Goal: Task Accomplishment & Management: Manage account settings

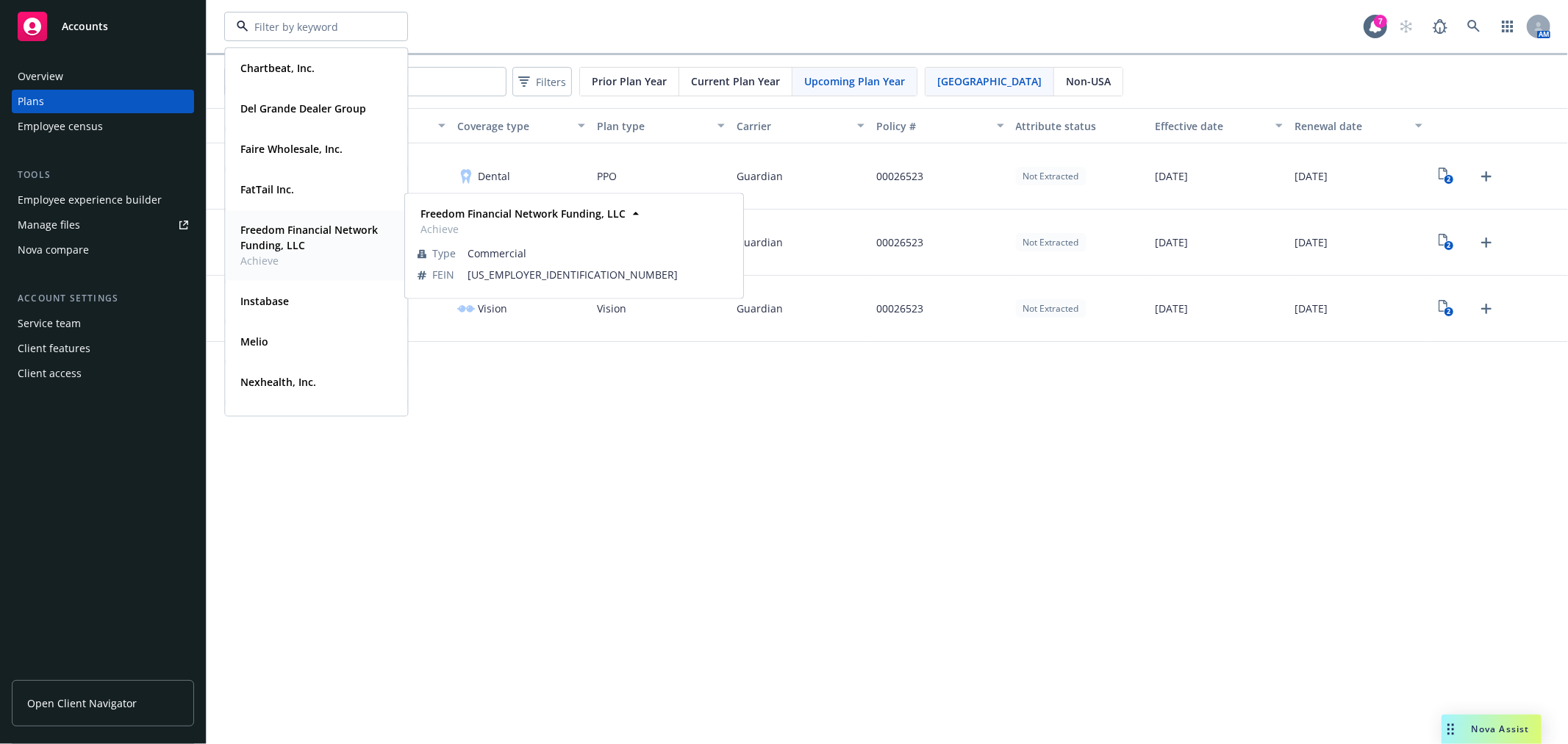
click at [307, 233] on strong "Freedom Financial Network Funding, LLC" at bounding box center [309, 237] width 137 height 29
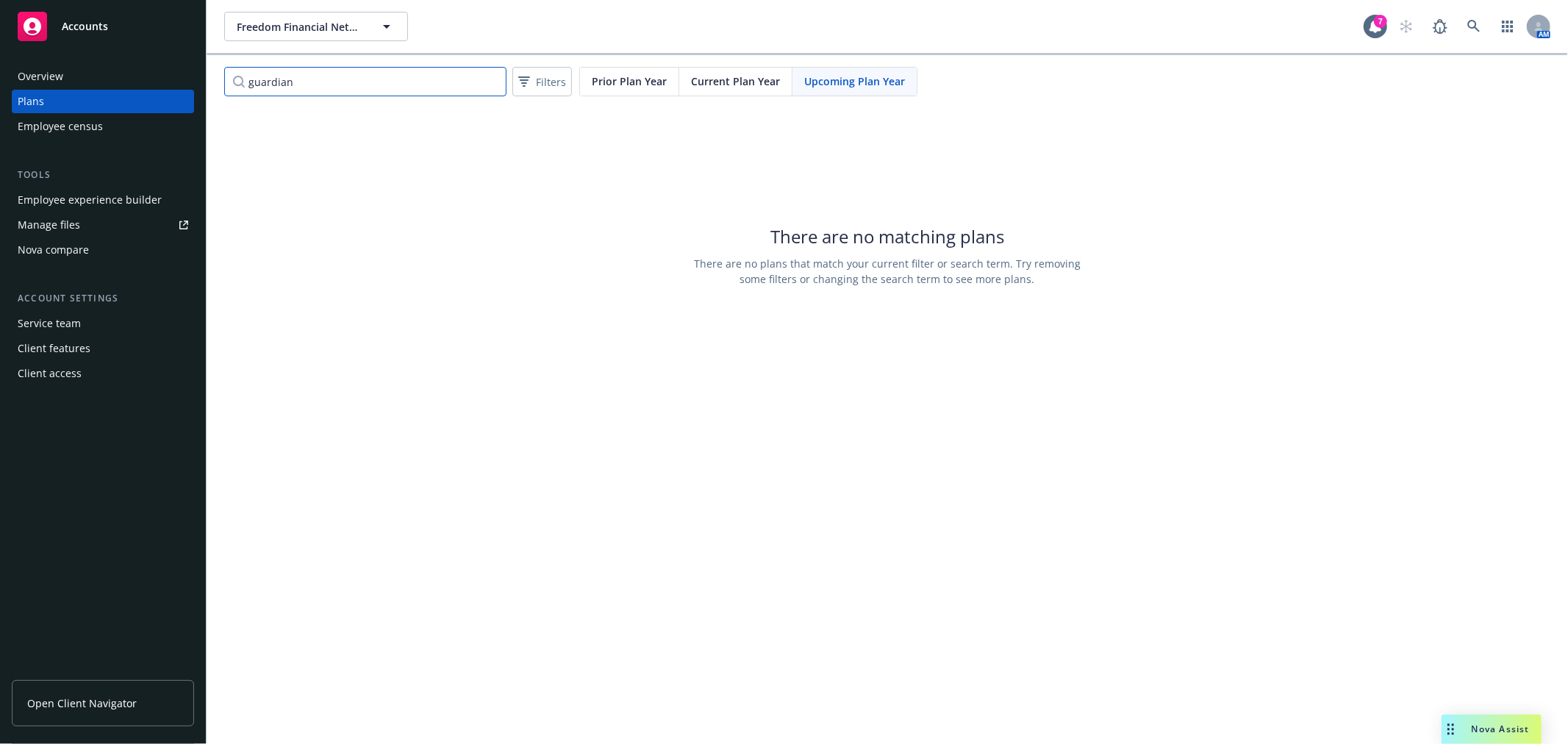
click at [305, 81] on input "guardian" at bounding box center [365, 81] width 282 height 29
drag, startPoint x: 334, startPoint y: 81, endPoint x: 111, endPoint y: 69, distance: 223.3
click at [111, 69] on div "Accounts Overview Plans Employee census Tools Employee experience builder Manag…" at bounding box center [784, 372] width 1568 height 744
drag, startPoint x: 341, startPoint y: 89, endPoint x: 0, endPoint y: 34, distance: 345.4
click at [0, 34] on div "Accounts Overview Plans Employee census Tools Employee experience builder Manag…" at bounding box center [784, 372] width 1568 height 744
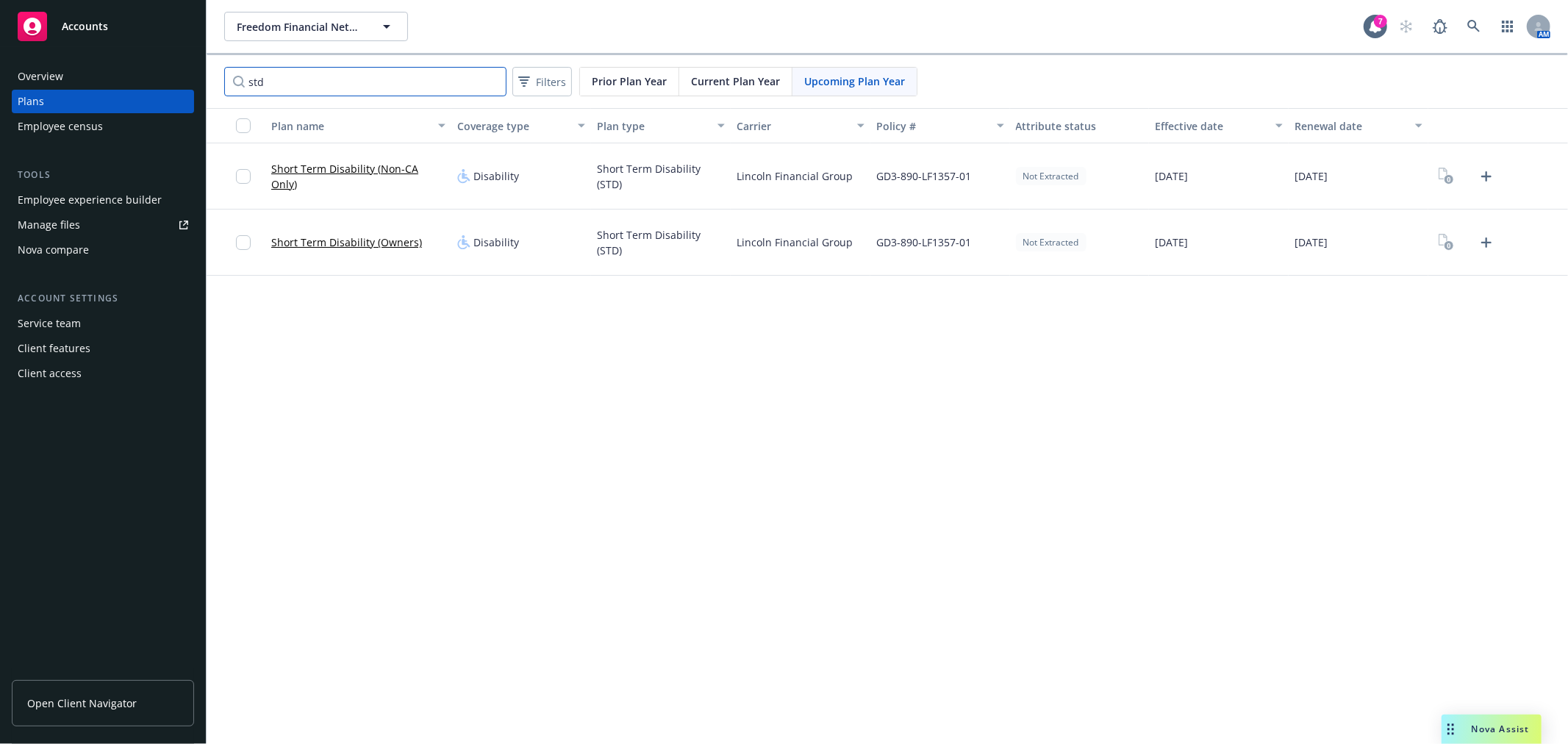
type input "std"
click at [758, 81] on span "Current Plan Year" at bounding box center [735, 81] width 89 height 15
click at [1442, 166] on link "3" at bounding box center [1447, 177] width 23 height 23
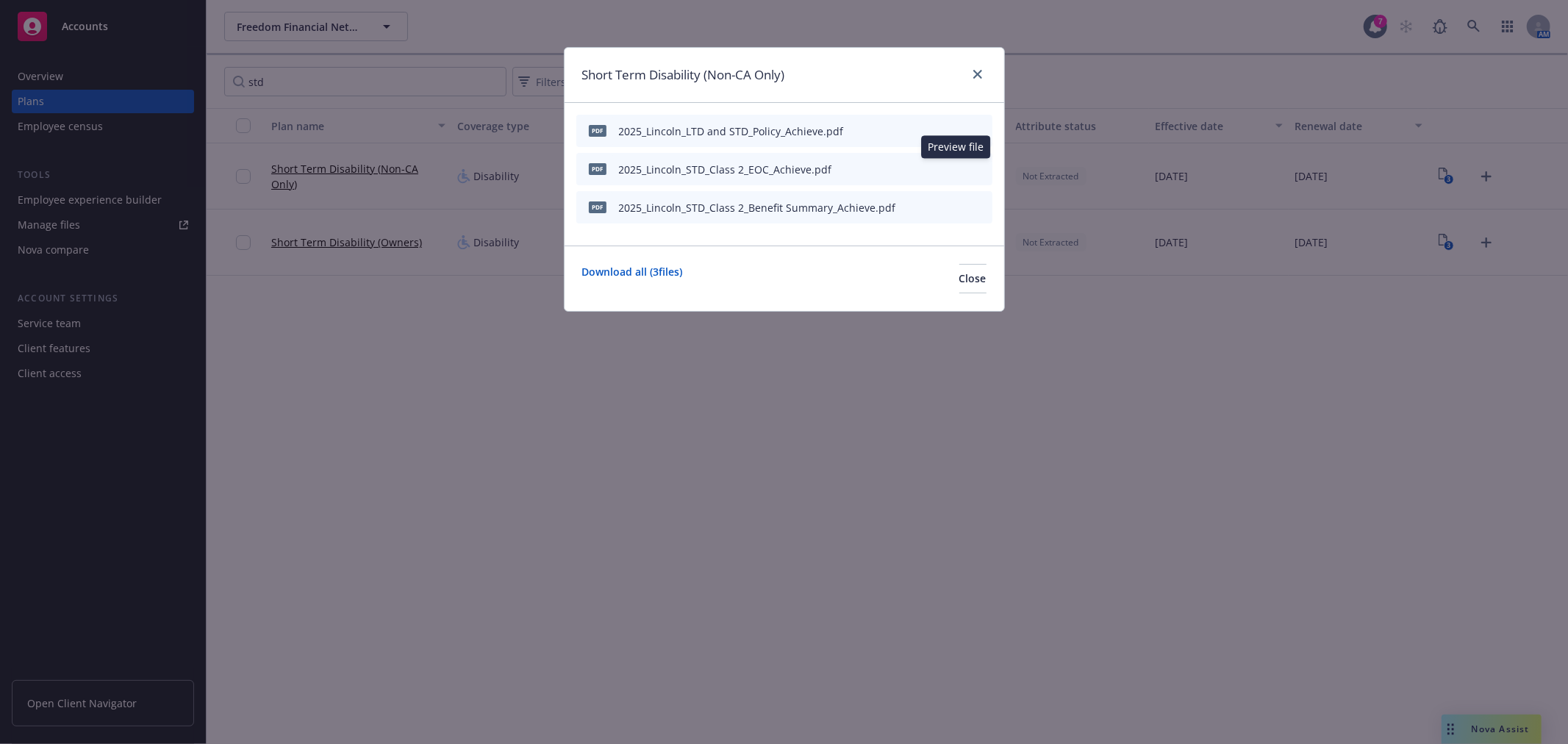
click at [956, 169] on icon "preview file" at bounding box center [955, 168] width 13 height 10
click at [987, 287] on div "Download all ( 3 files) Close" at bounding box center [784, 278] width 440 height 65
click at [384, 28] on div "Short Term Disability (Non-CA Only) pdf 2025_Lincoln_LTD and STD_Policy_Achieve…" at bounding box center [784, 372] width 1568 height 744
click at [972, 292] on button "Close" at bounding box center [973, 278] width 27 height 29
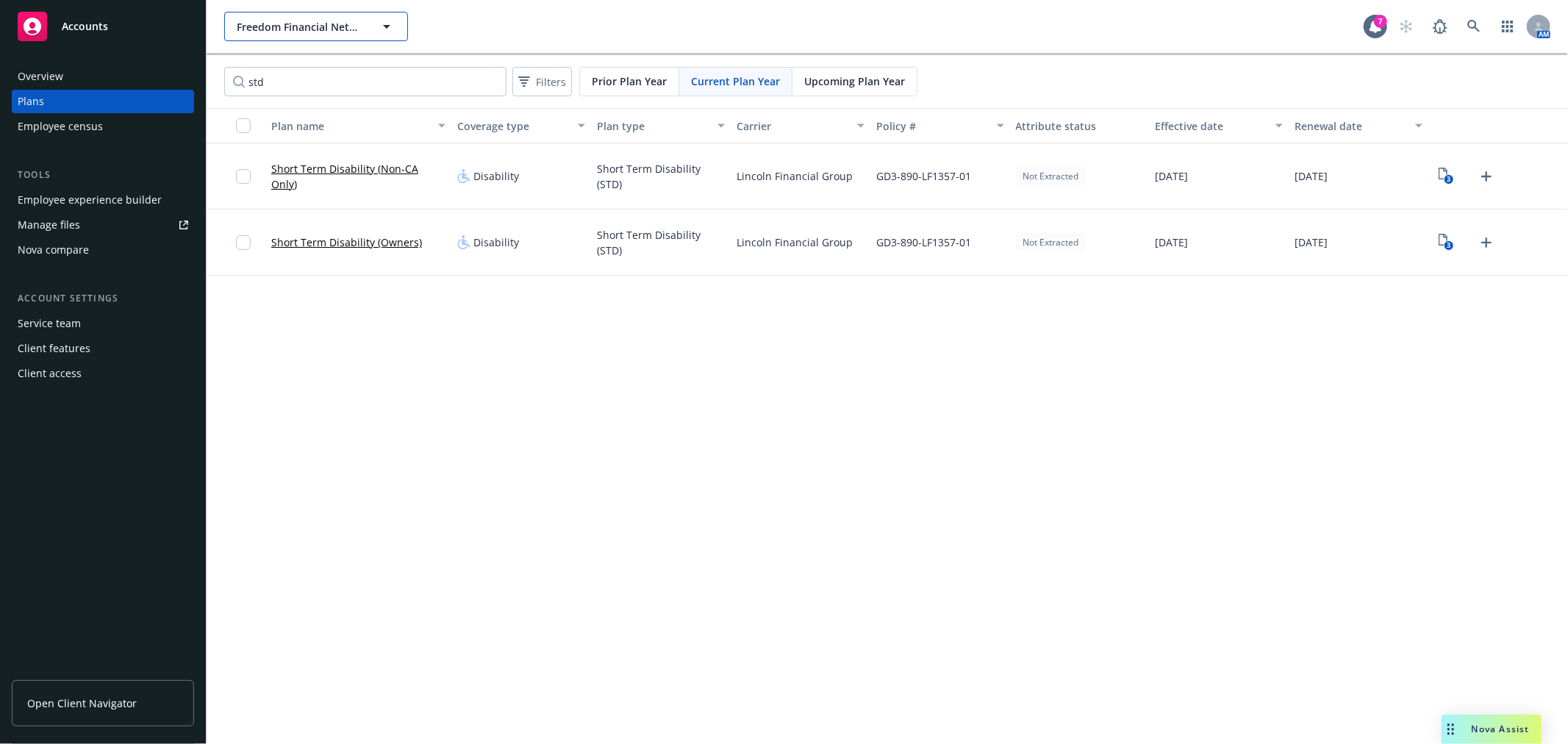
click at [335, 23] on span "Freedom Financial Network Funding, LLC" at bounding box center [301, 27] width 127 height 15
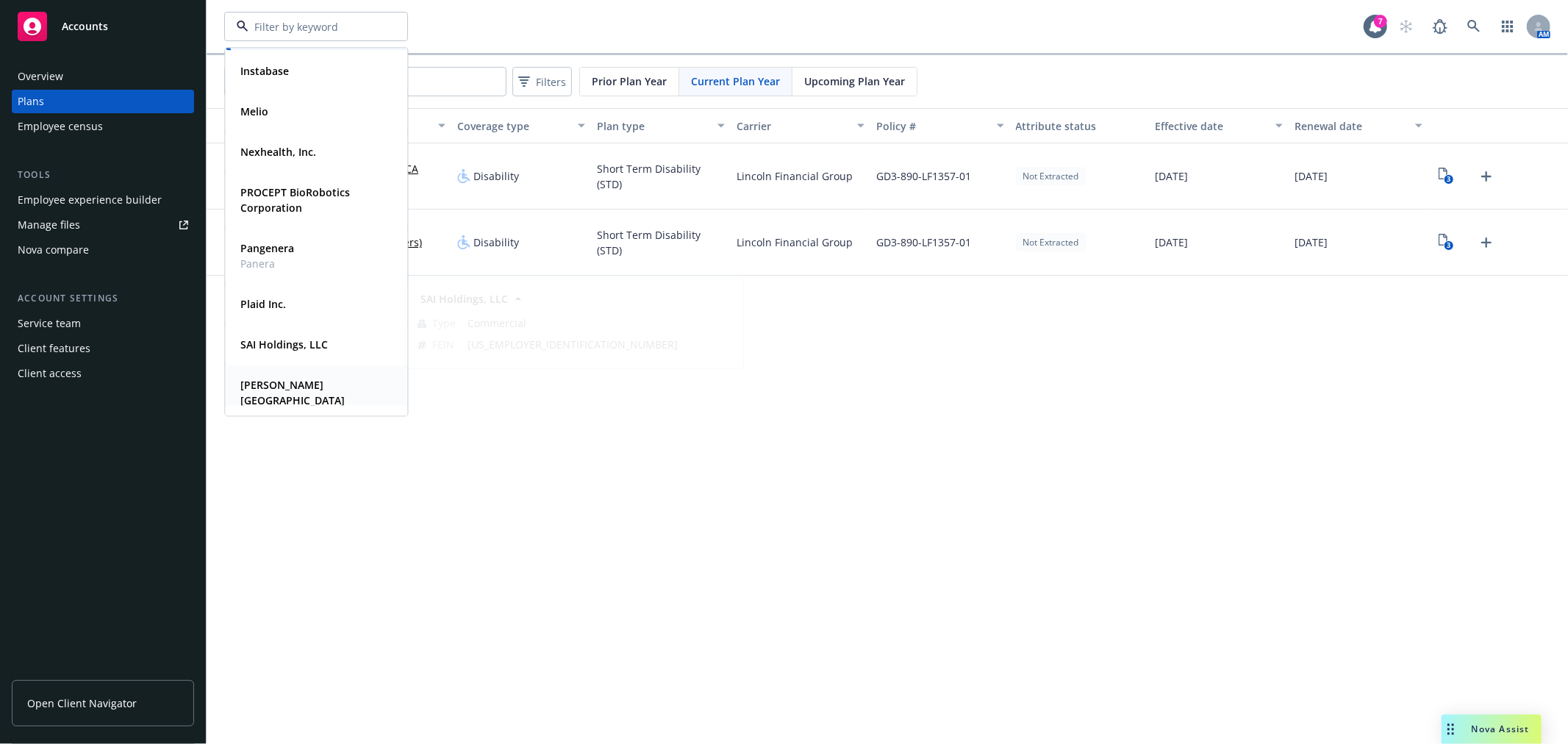
scroll to position [245, 0]
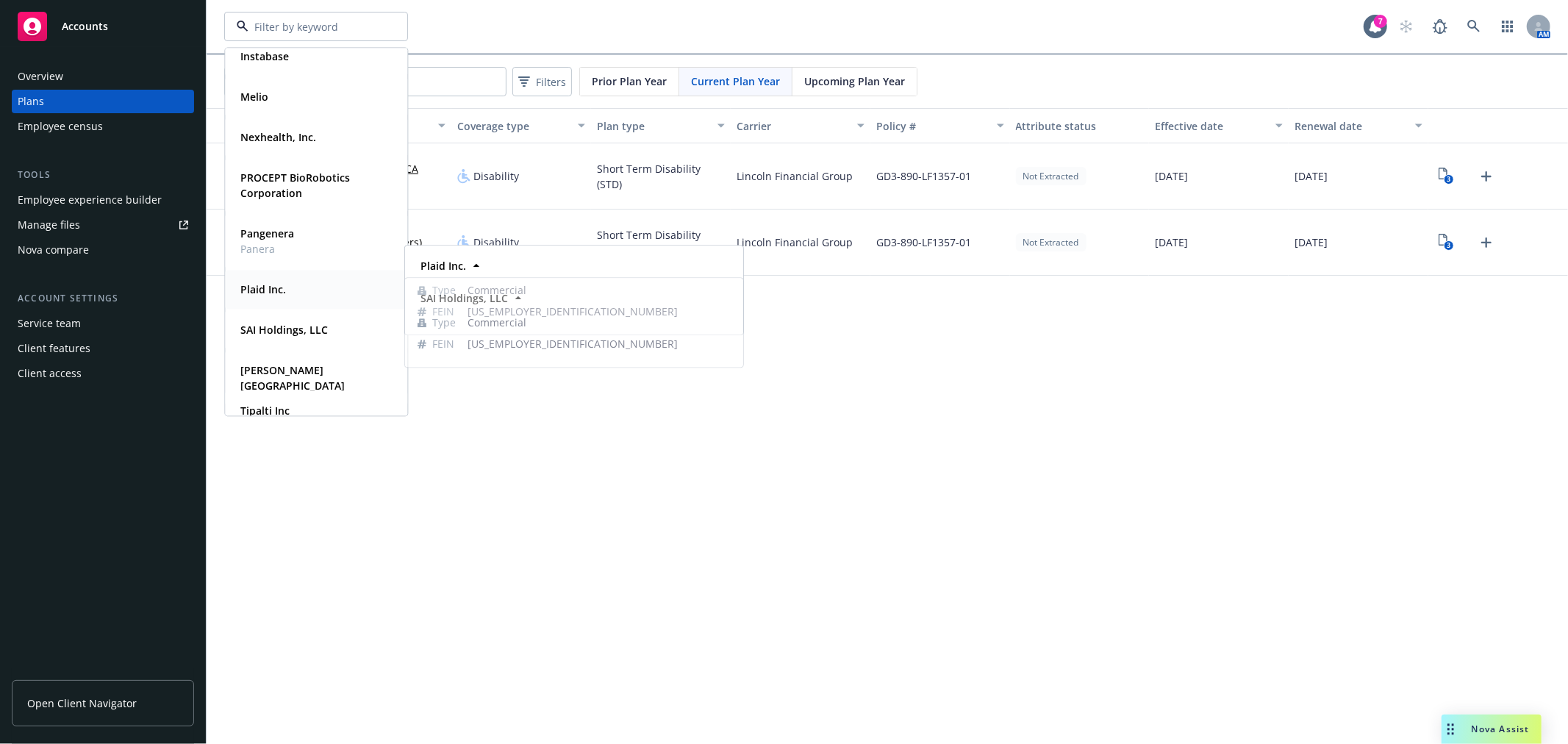
click at [255, 282] on strong "Plaid Inc." at bounding box center [263, 289] width 45 height 14
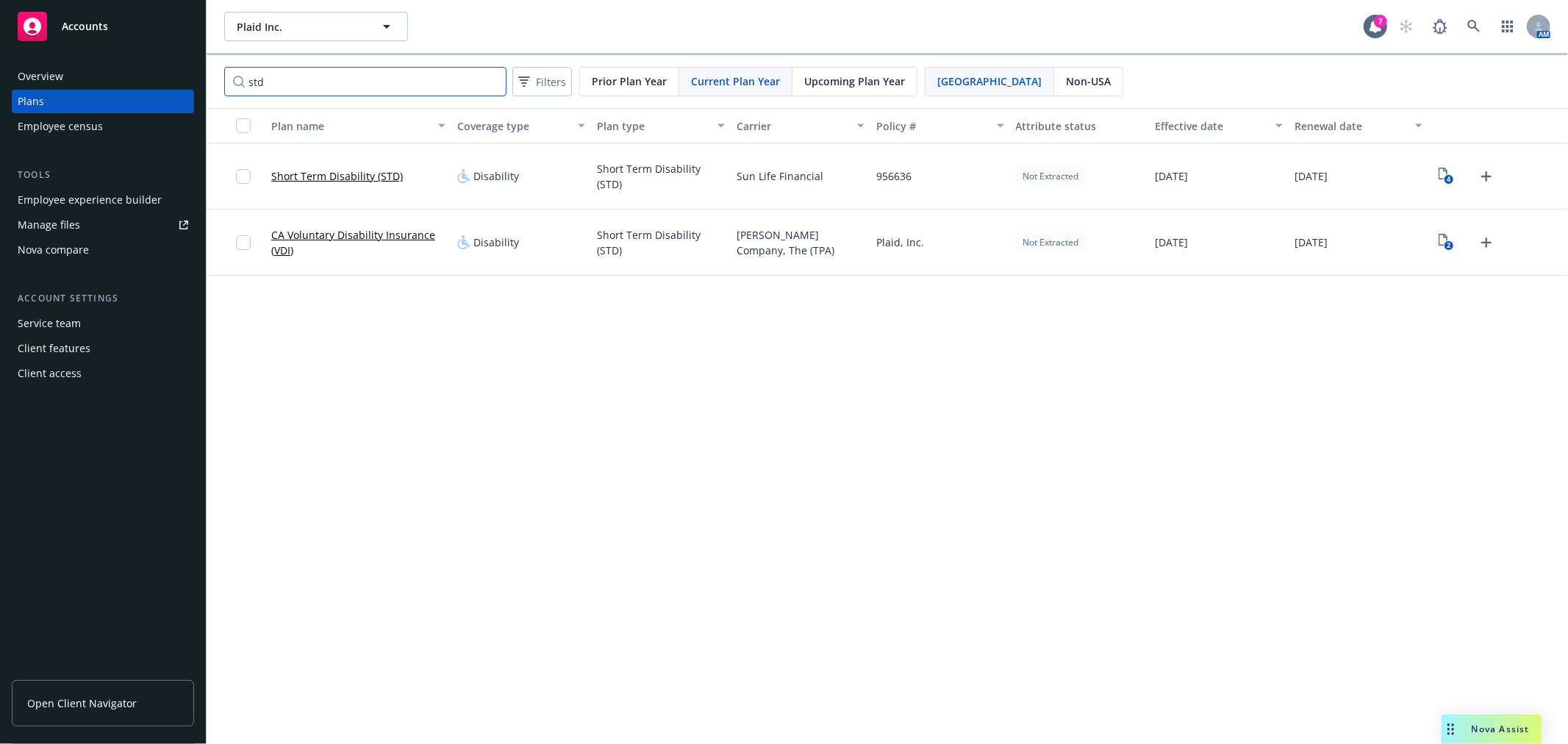
click at [400, 79] on input "std" at bounding box center [365, 81] width 282 height 29
drag, startPoint x: 290, startPoint y: 75, endPoint x: 147, endPoint y: 62, distance: 143.6
click at [76, 49] on div "Accounts Overview Plans Employee census Tools Employee experience builder Manag…" at bounding box center [784, 372] width 1568 height 744
click at [902, 75] on div "Upcoming Plan Year" at bounding box center [854, 81] width 124 height 28
click at [408, 91] on input "std" at bounding box center [365, 81] width 282 height 29
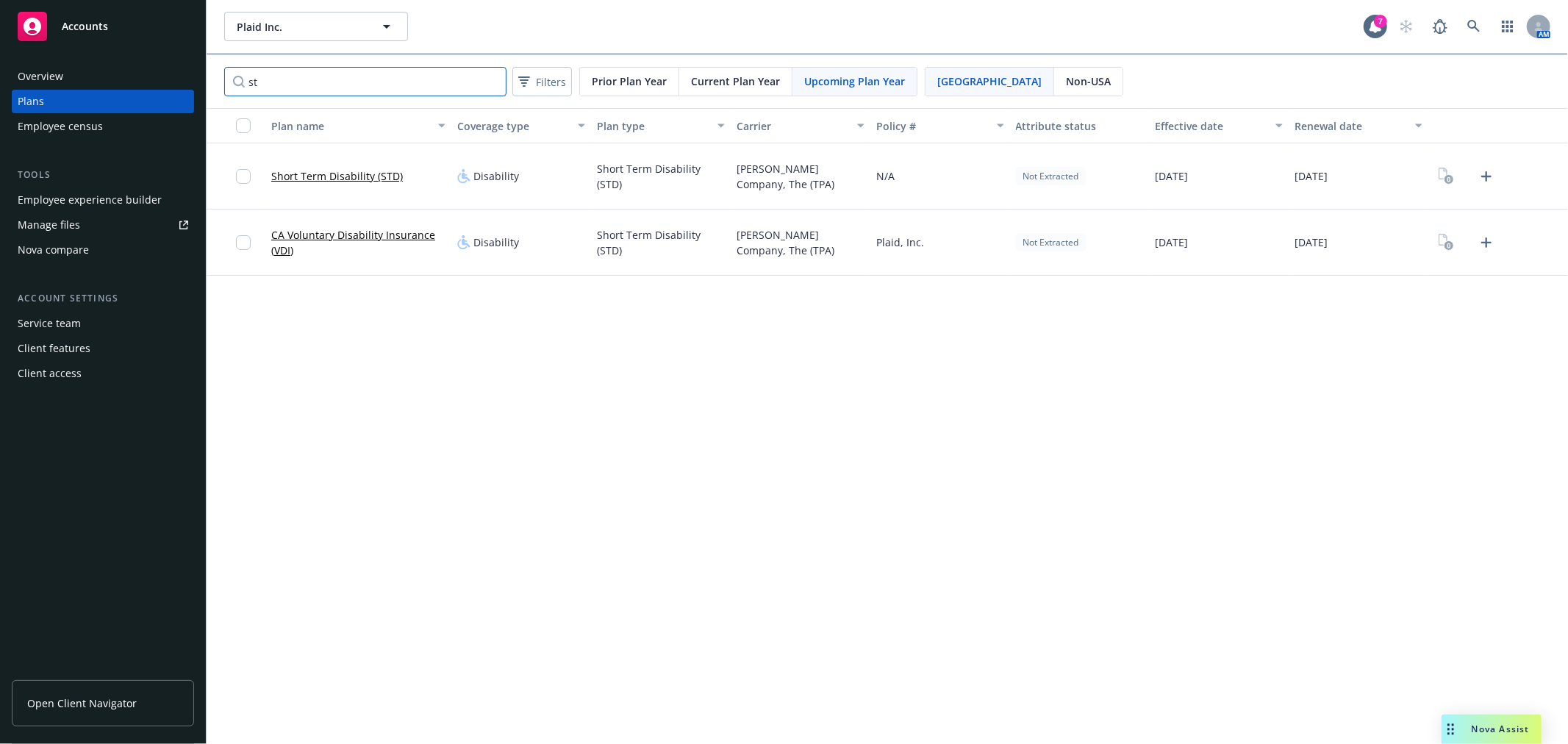
type input "s"
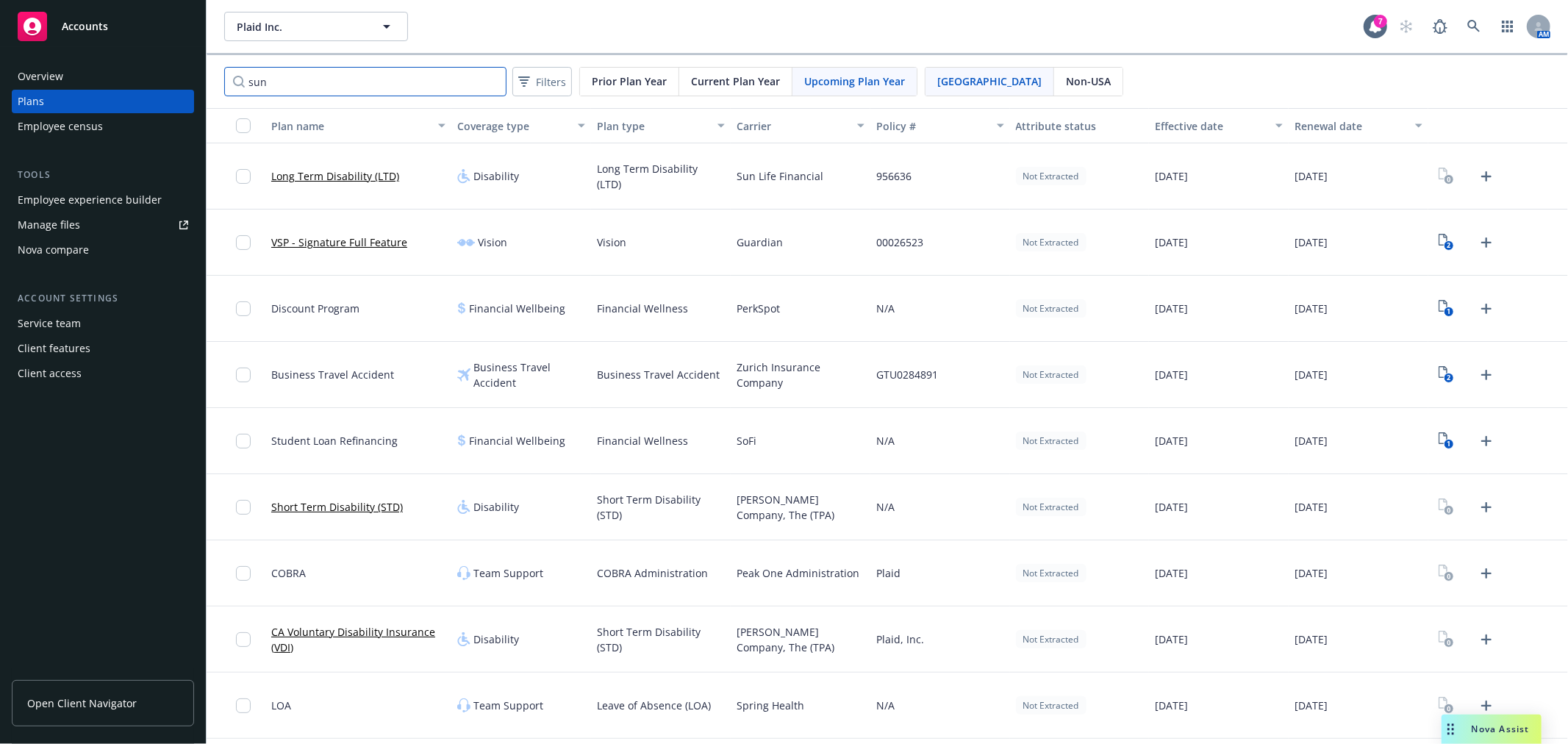
type input "sun"
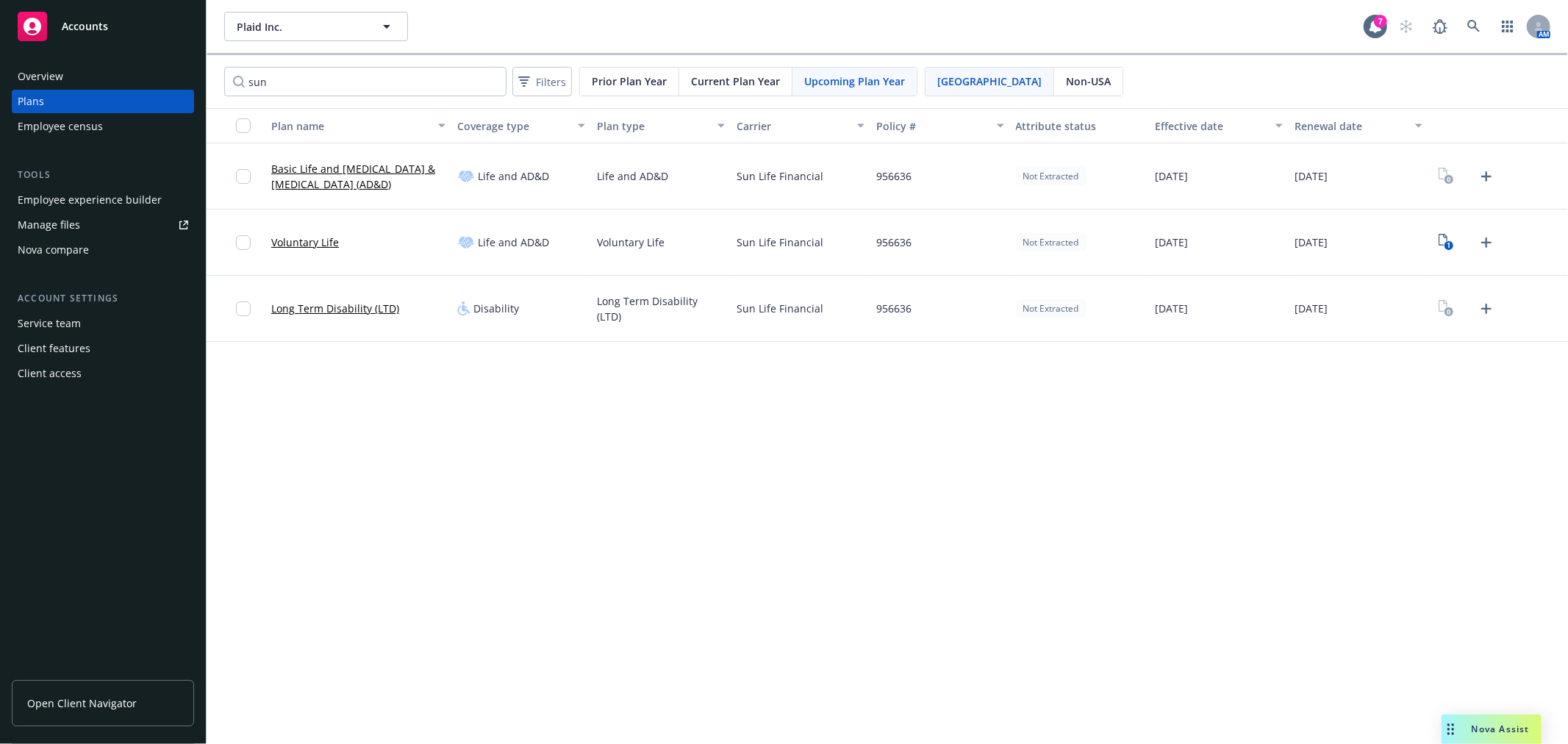
click at [307, 63] on div "sun Filters Prior Plan Year Current Plan Year Upcoming Plan Year [GEOGRAPHIC_DA…" at bounding box center [888, 81] width 1362 height 53
drag, startPoint x: 307, startPoint y: 79, endPoint x: 0, endPoint y: -11, distance: 319.9
click at [0, 0] on html "Accounts Overview Plans Employee census Tools Employee experience builder Manag…" at bounding box center [784, 372] width 1568 height 744
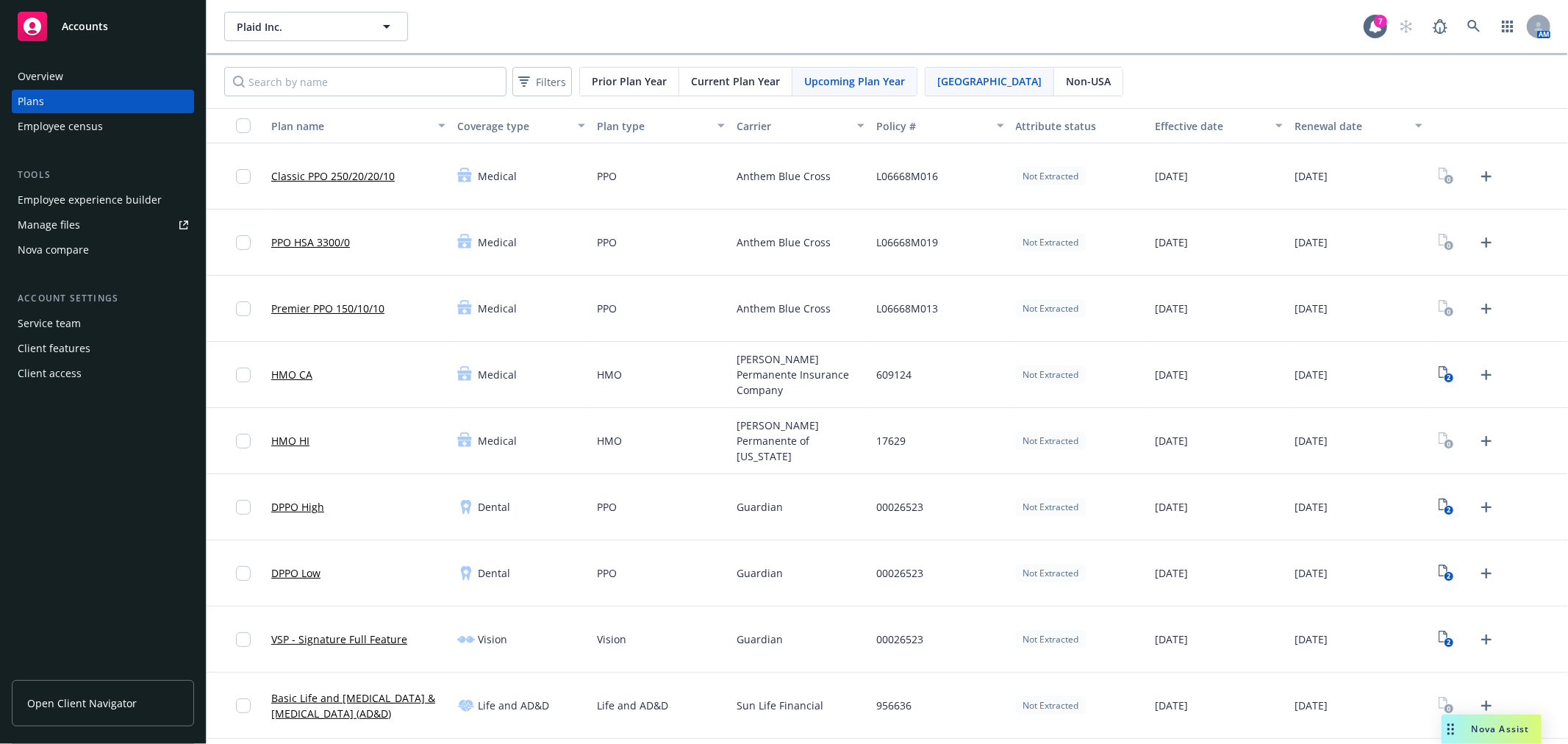
click at [412, 105] on div "Filters Prior Plan Year Current Plan Year Upcoming Plan Year [GEOGRAPHIC_DATA] …" at bounding box center [888, 81] width 1362 height 53
click at [407, 93] on input "Search by name" at bounding box center [365, 81] width 282 height 29
type input "sun"
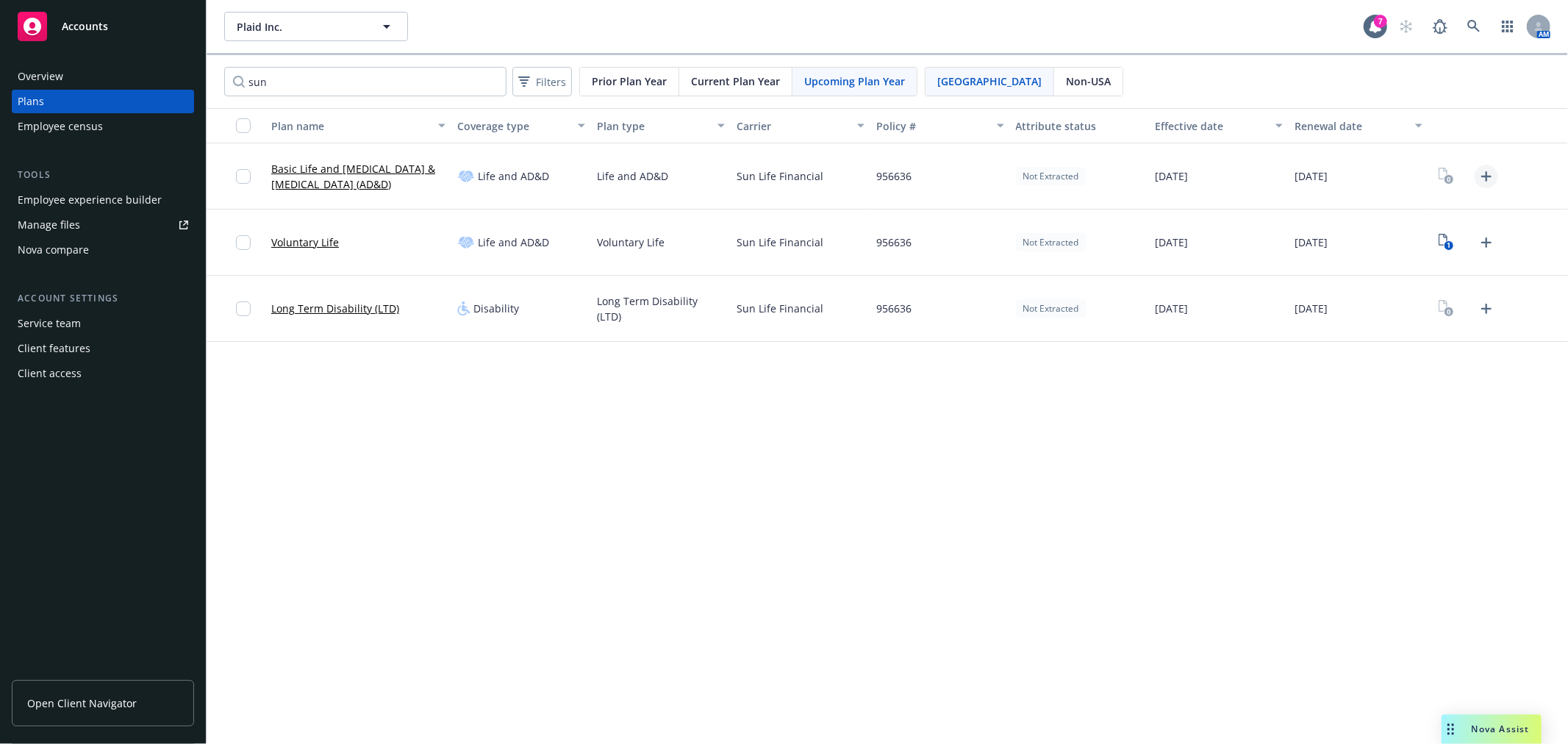
click at [1490, 178] on icon "Upload Plan Documents" at bounding box center [1487, 176] width 18 height 18
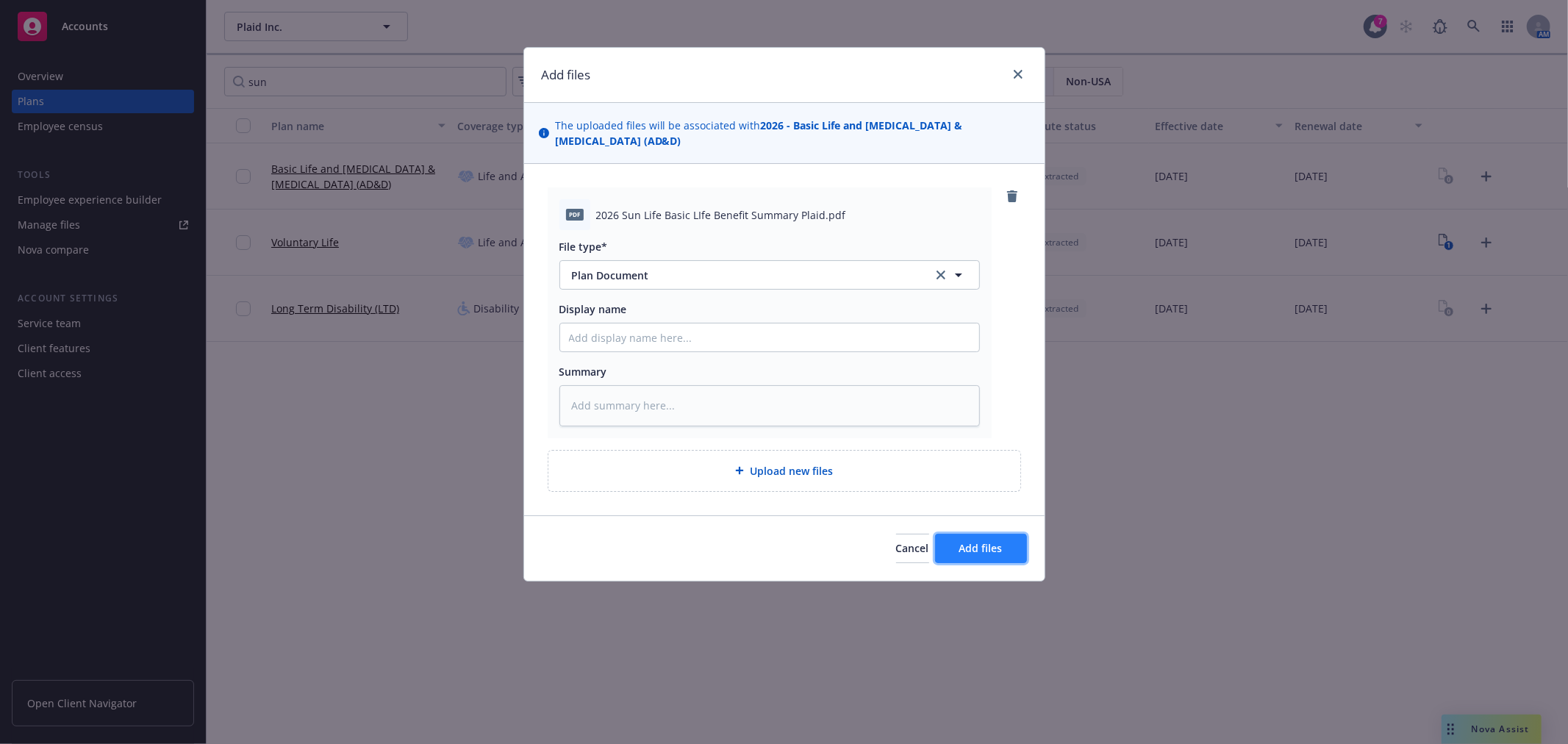
click at [993, 561] on button "Add files" at bounding box center [982, 548] width 92 height 29
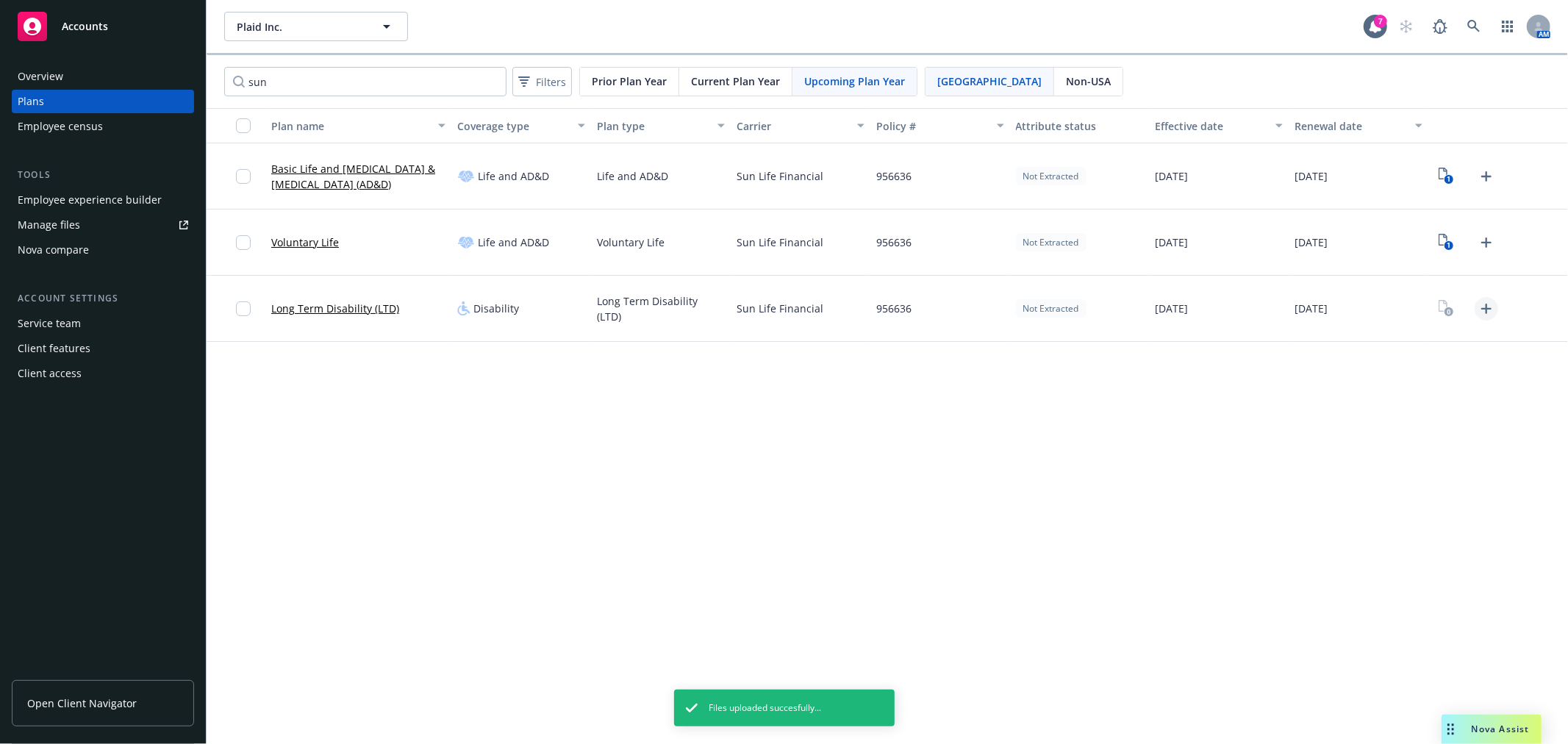
click at [1489, 310] on icon "Upload Plan Documents" at bounding box center [1487, 308] width 18 height 18
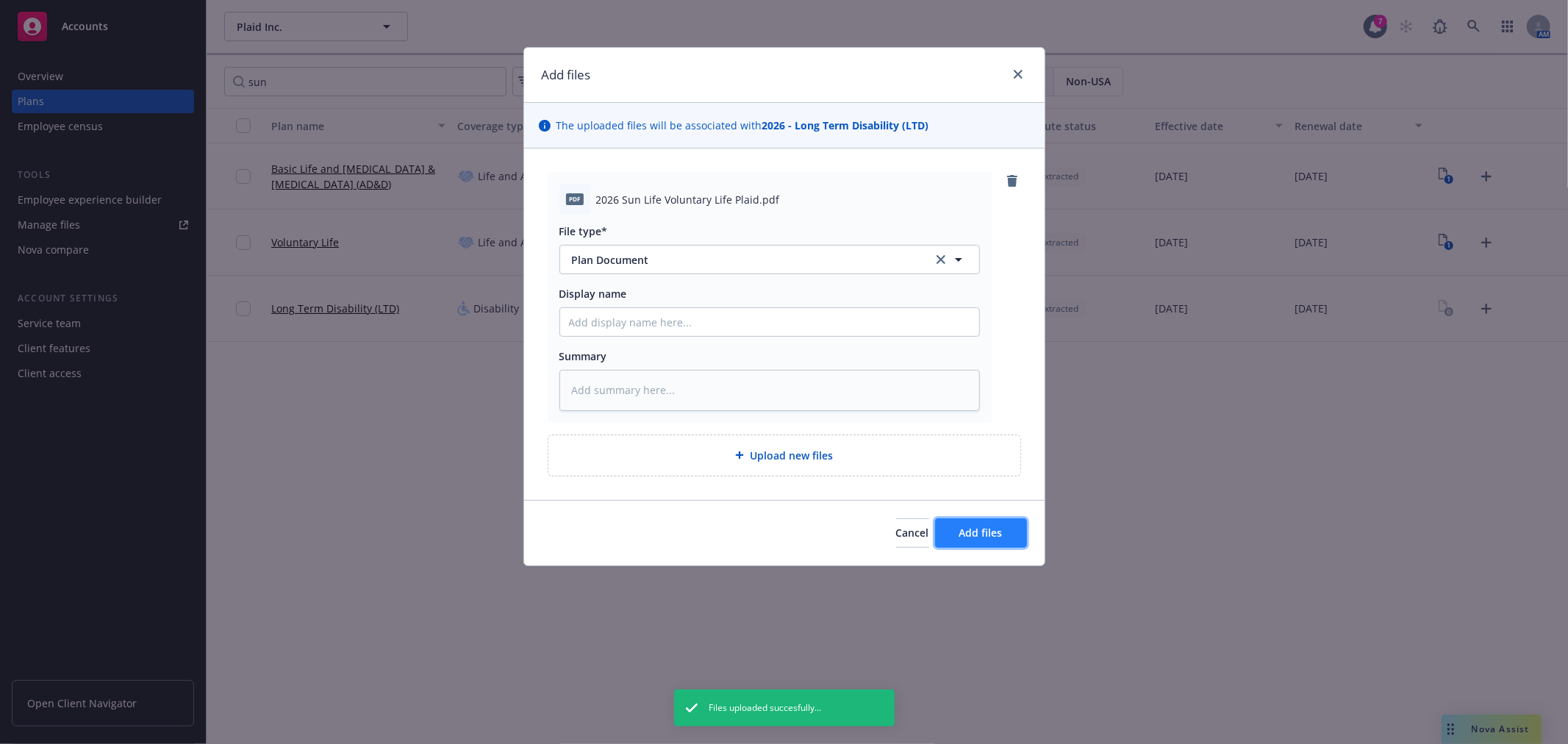
click at [976, 533] on span "Add files" at bounding box center [982, 533] width 44 height 14
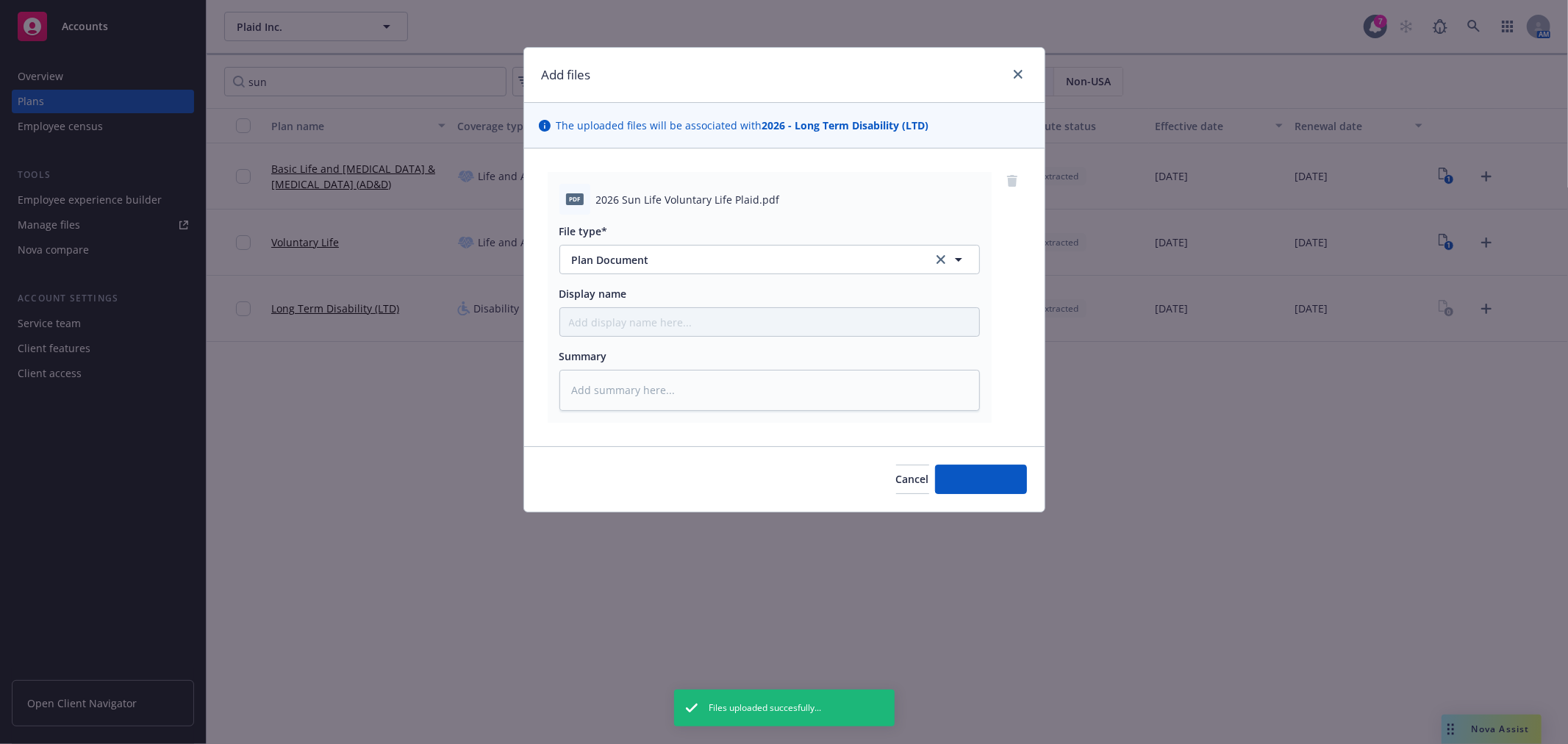
type textarea "x"
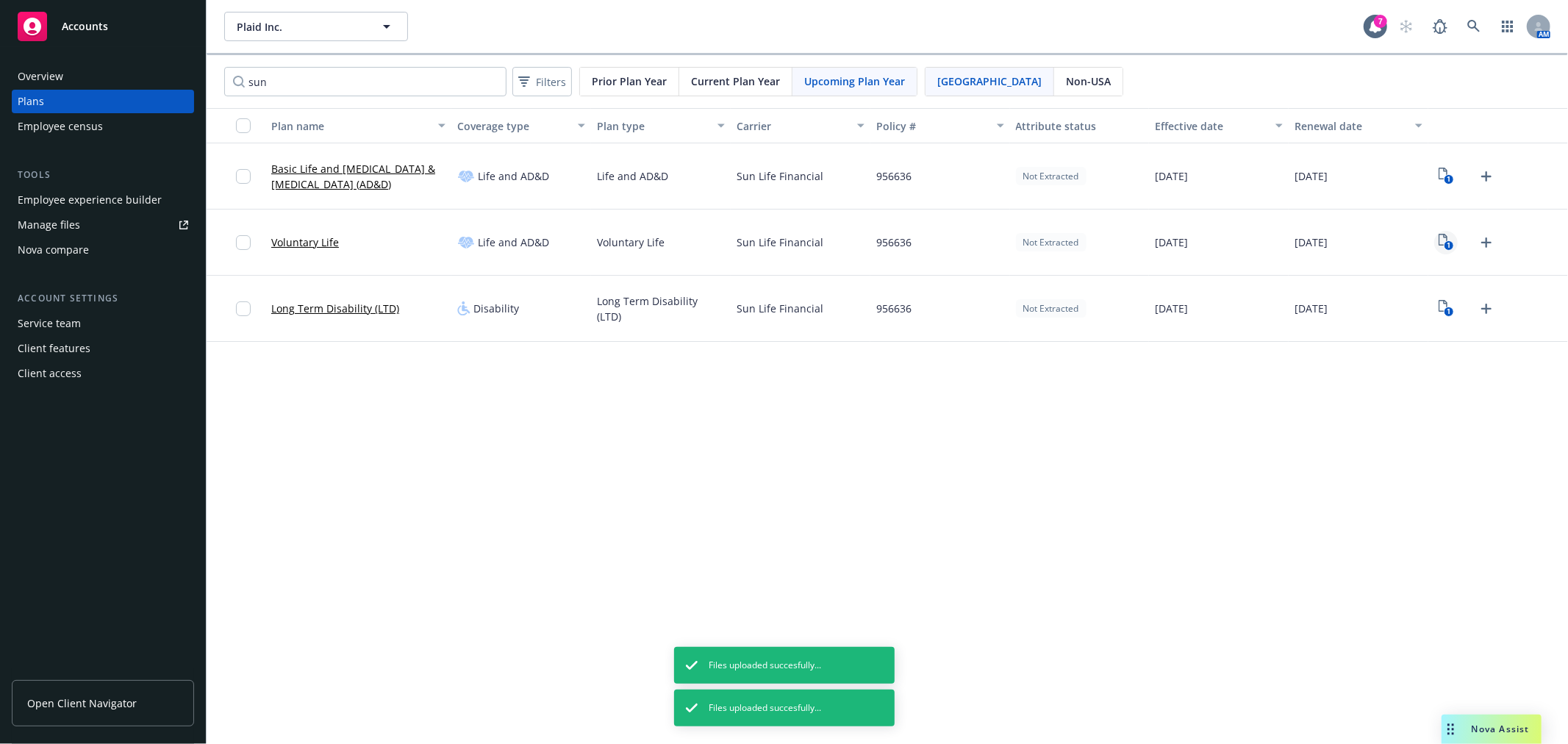
click at [1449, 246] on text "1" at bounding box center [1449, 245] width 3 height 9
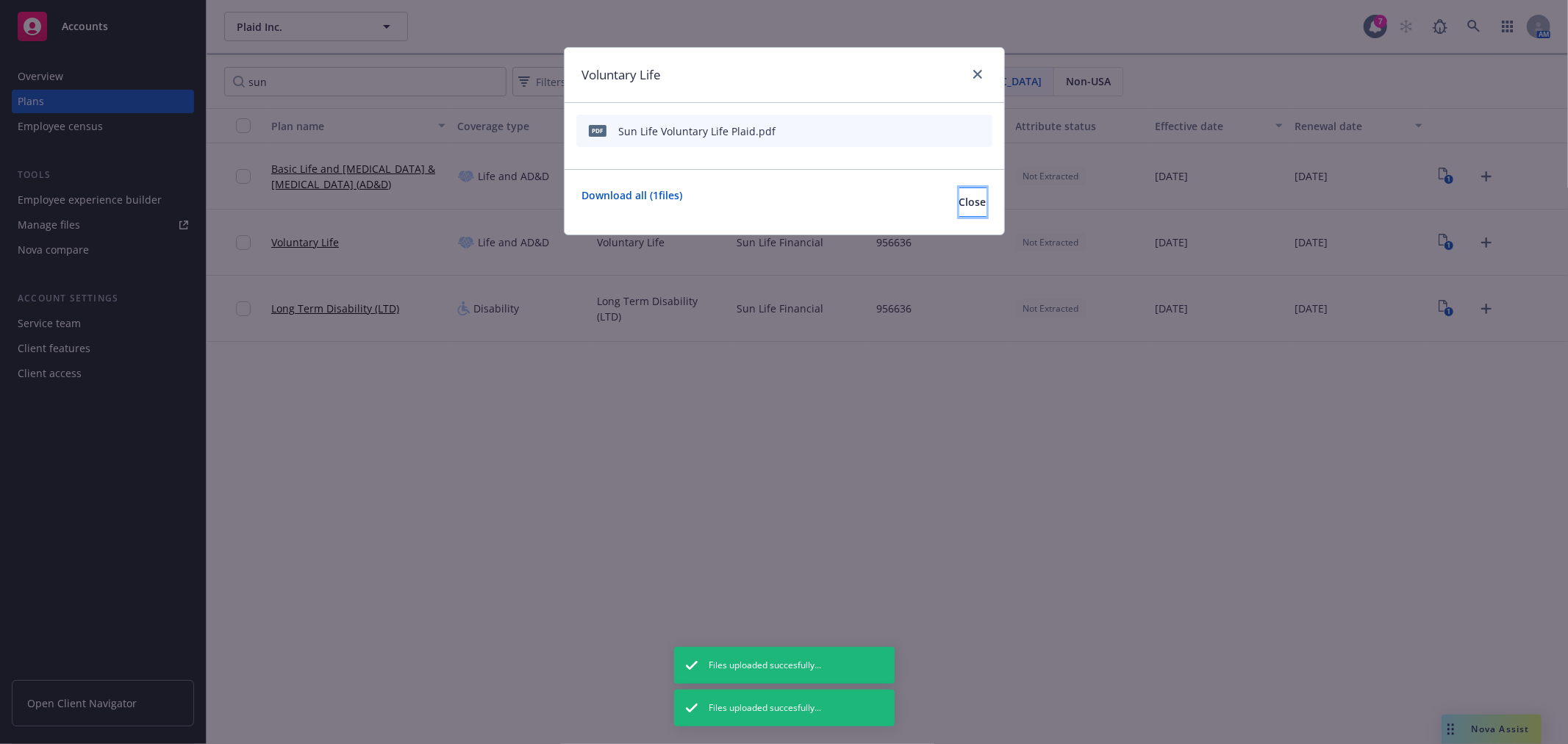
click at [960, 206] on span "Close" at bounding box center [973, 202] width 27 height 14
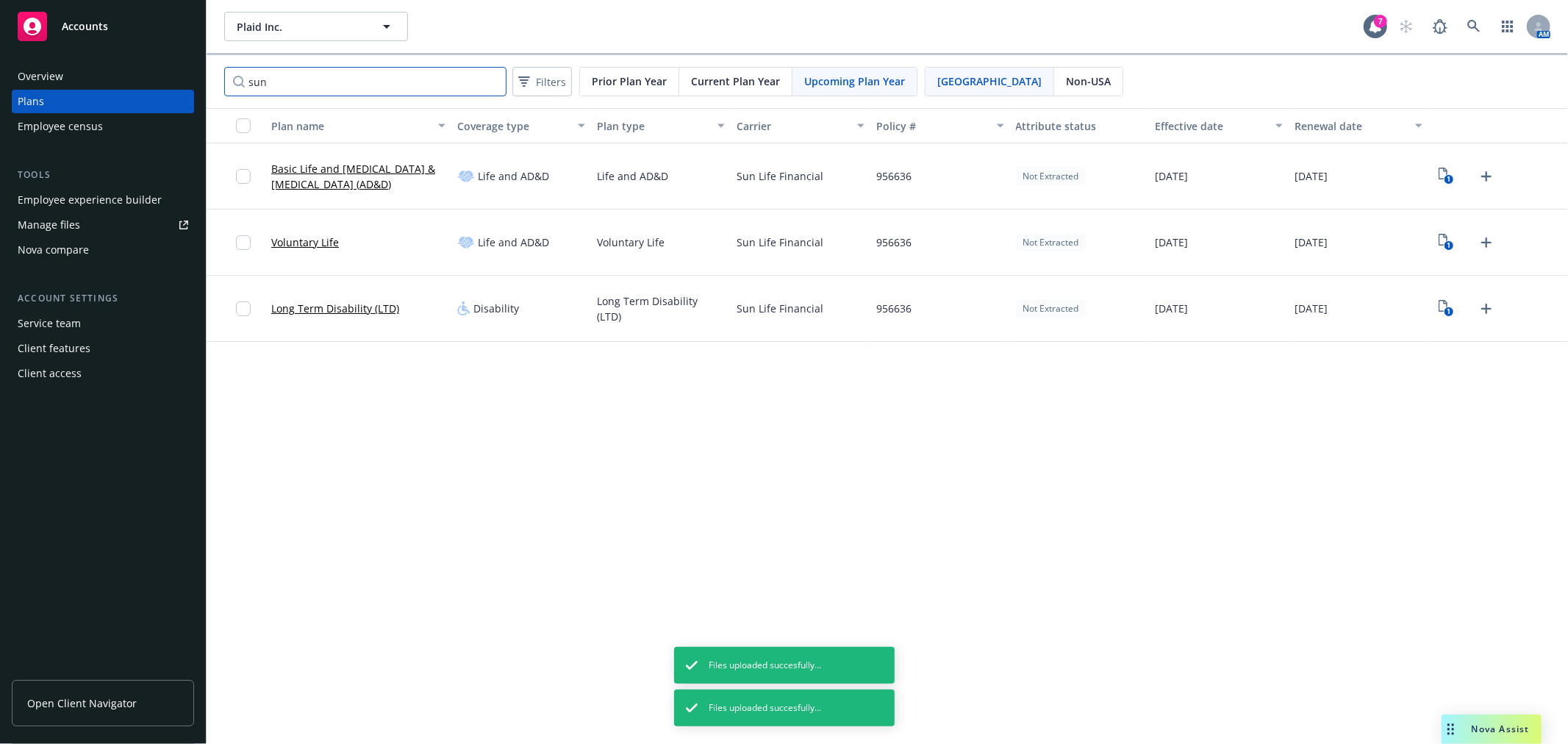
click at [298, 78] on input "sun" at bounding box center [365, 81] width 282 height 29
type input "s"
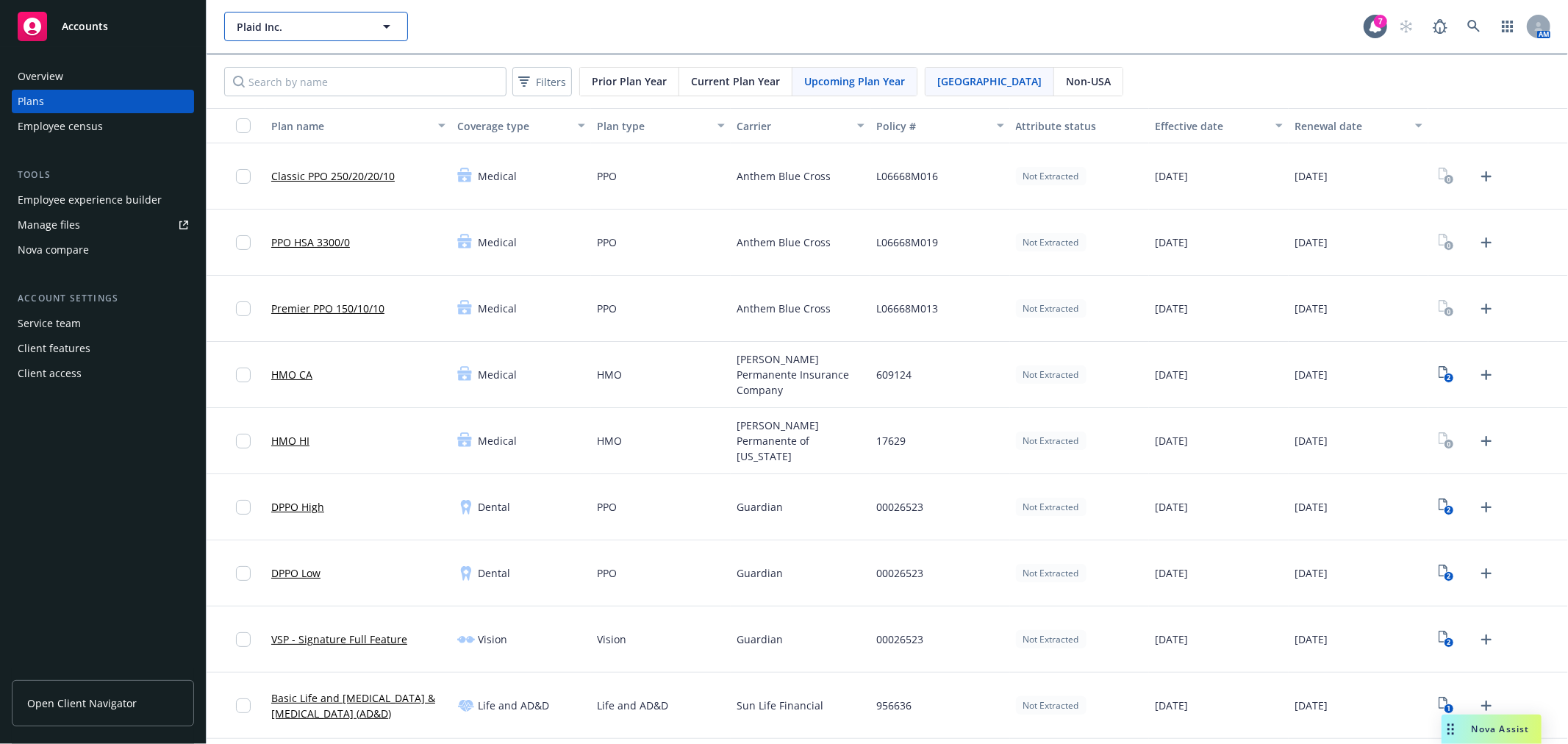
click at [392, 25] on icon "button" at bounding box center [386, 26] width 18 height 18
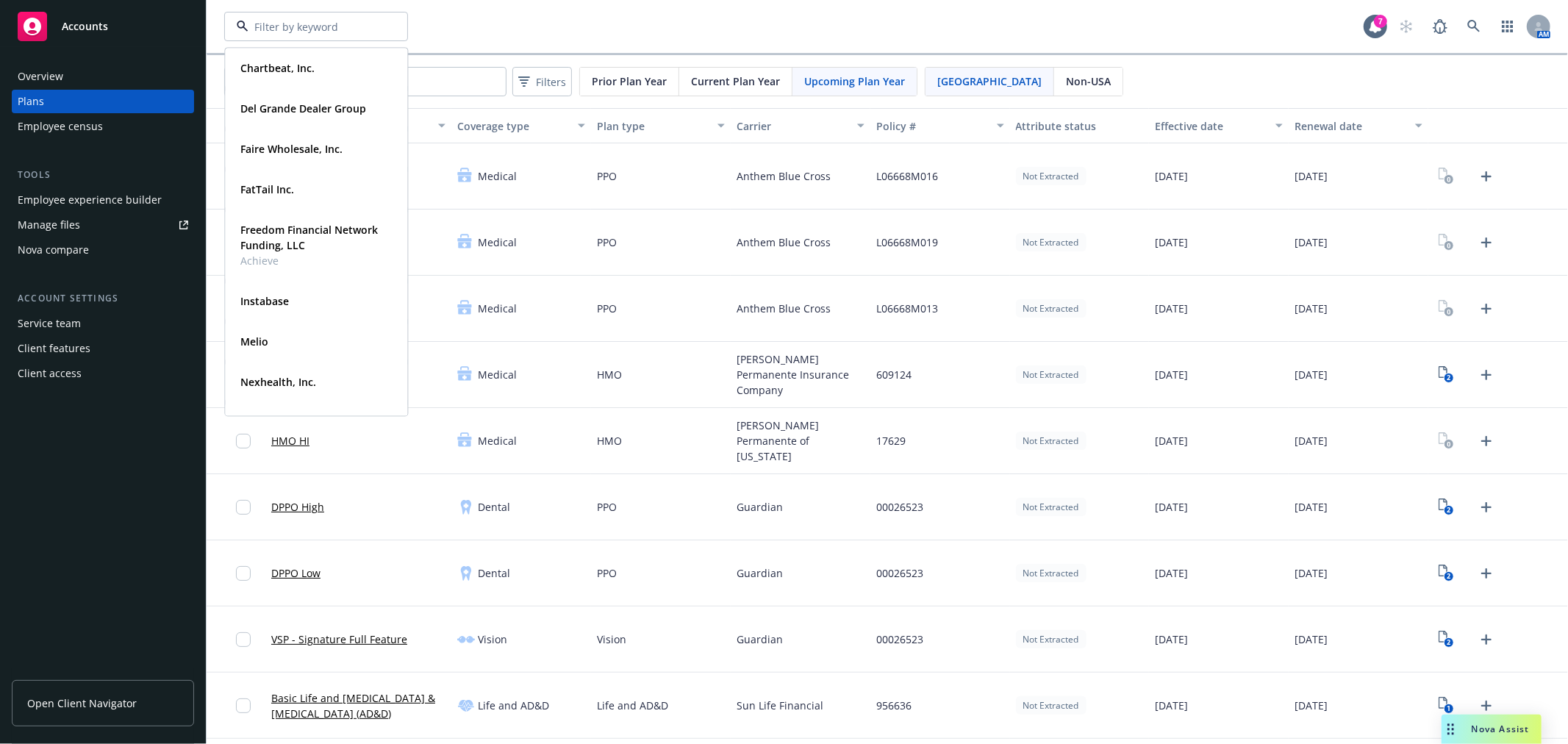
click at [731, 69] on div "Current Plan Year" at bounding box center [735, 81] width 113 height 28
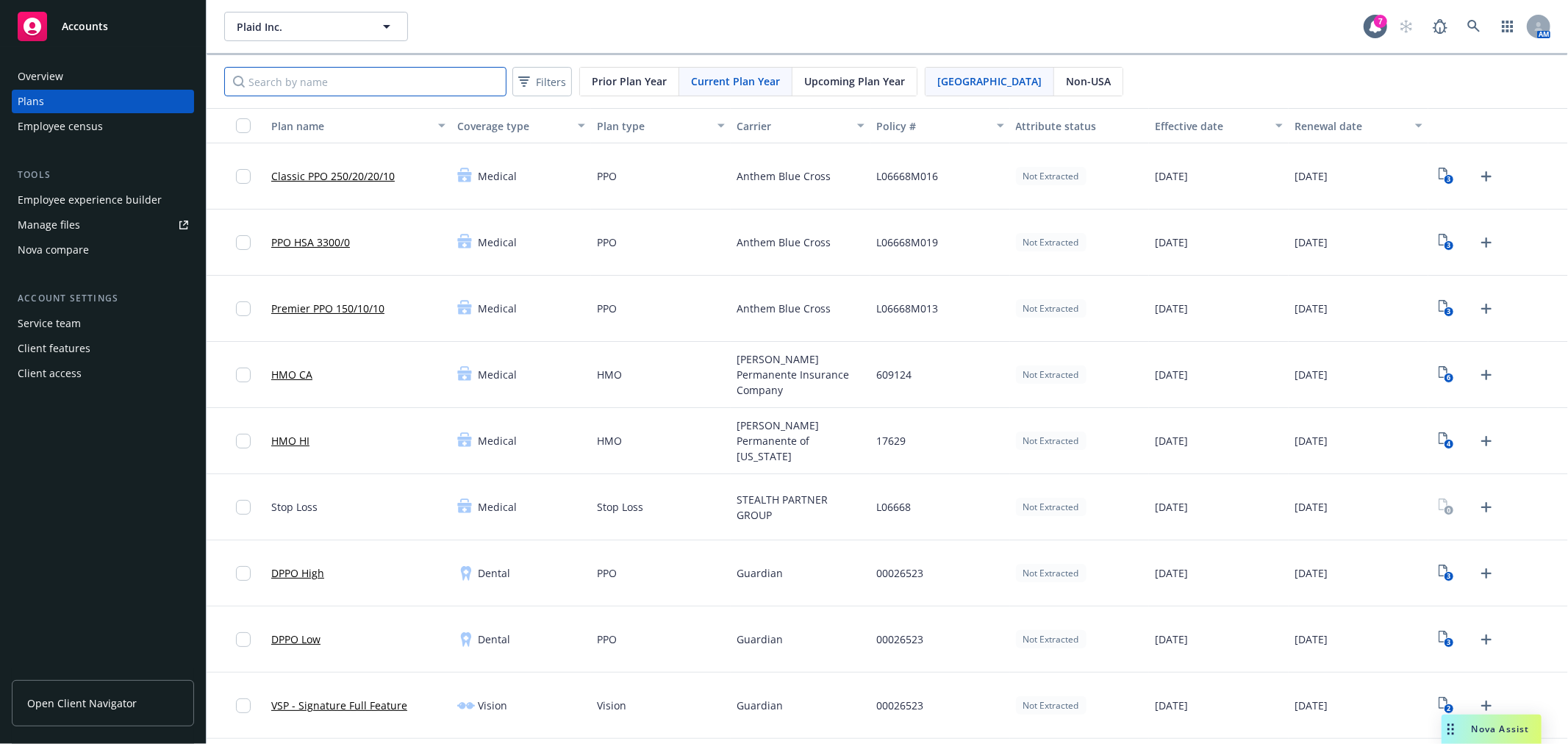
click at [320, 89] on input "Search by name" at bounding box center [365, 81] width 282 height 29
type input "forma"
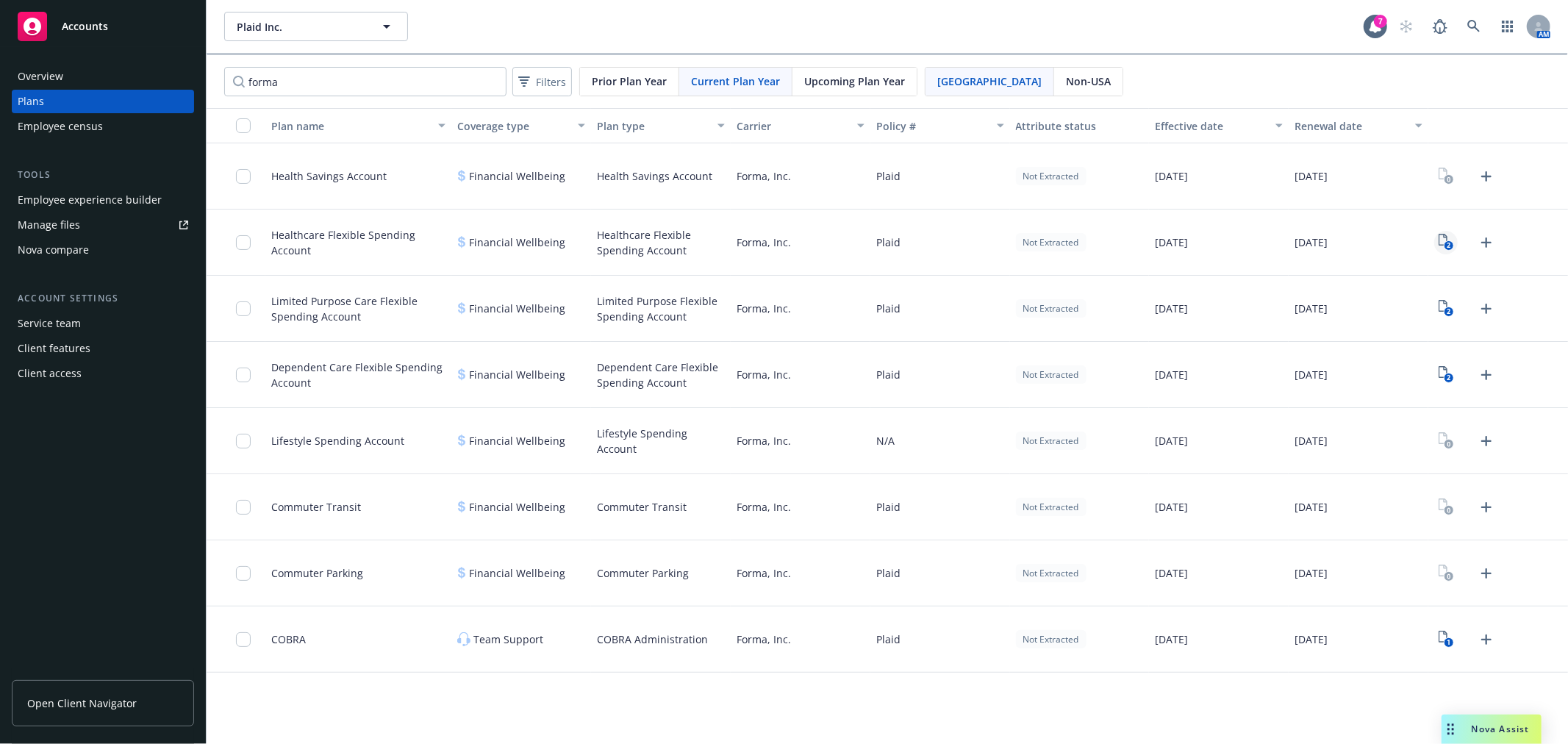
click at [1447, 246] on text "2" at bounding box center [1449, 245] width 3 height 9
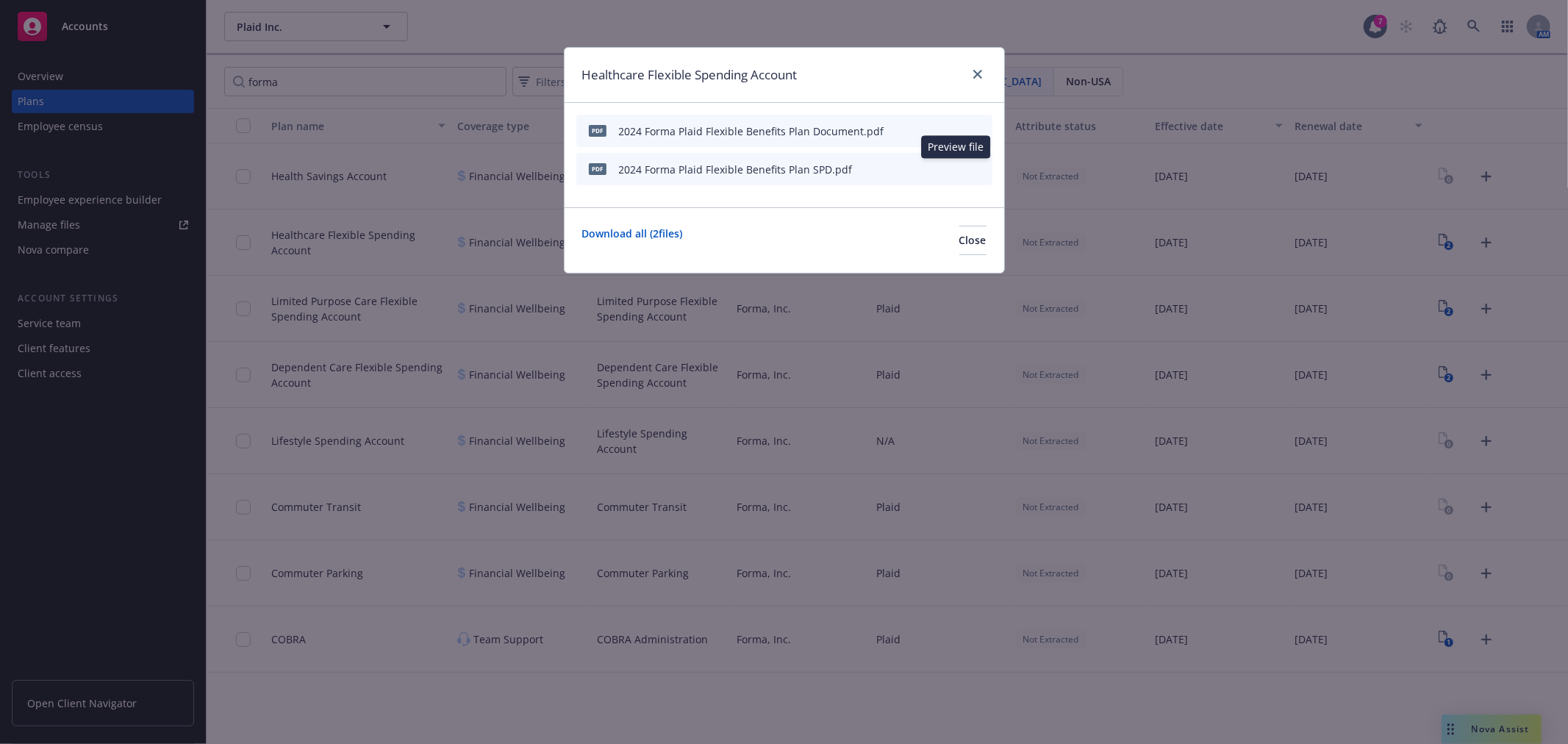
click at [952, 169] on icon "preview file" at bounding box center [955, 168] width 13 height 10
click at [953, 136] on button at bounding box center [957, 131] width 13 height 15
click at [952, 128] on icon "preview file" at bounding box center [955, 130] width 13 height 10
click at [960, 233] on span "Close" at bounding box center [973, 240] width 27 height 14
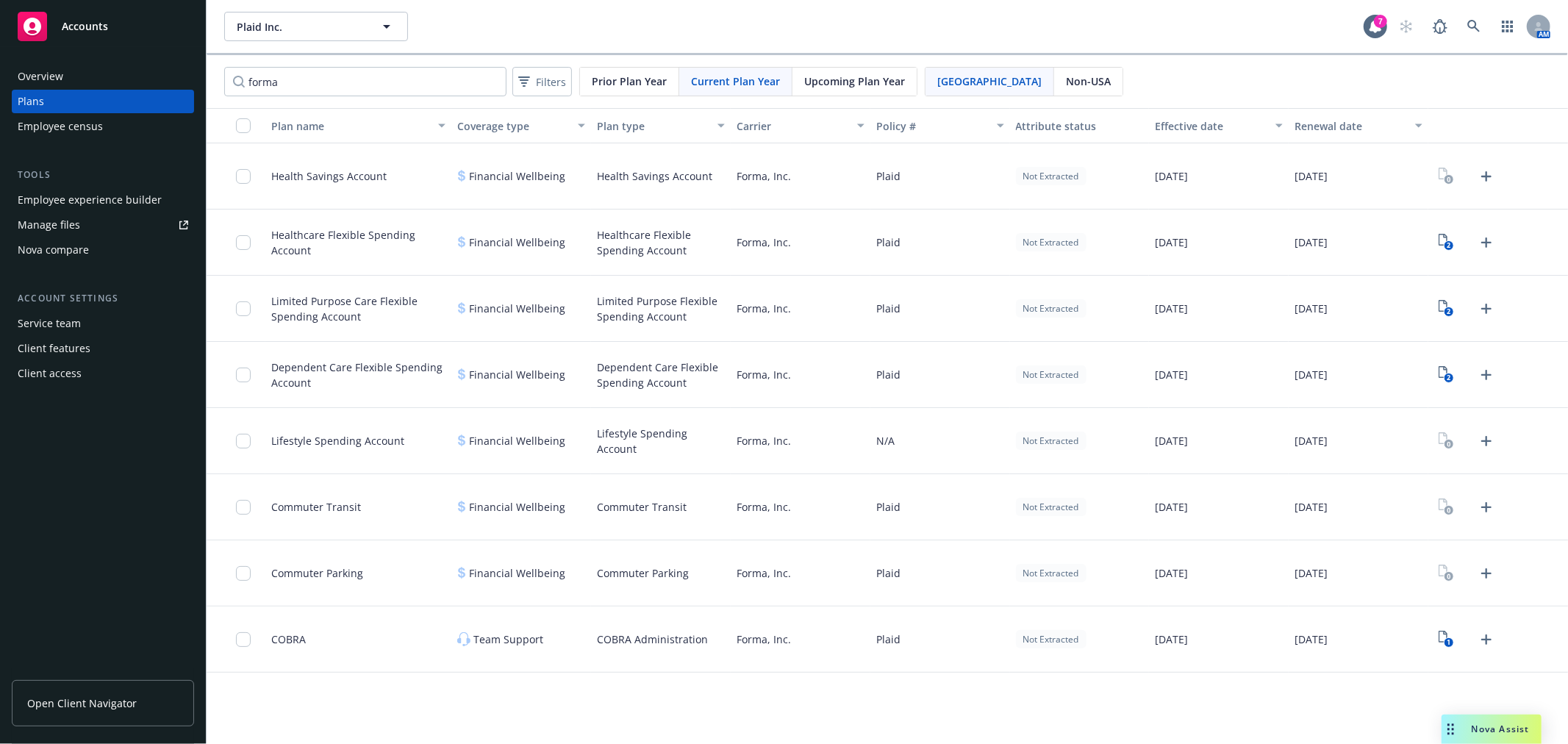
click at [118, 703] on span "Open Client Navigator" at bounding box center [81, 703] width 110 height 15
